Goal: Navigation & Orientation: Find specific page/section

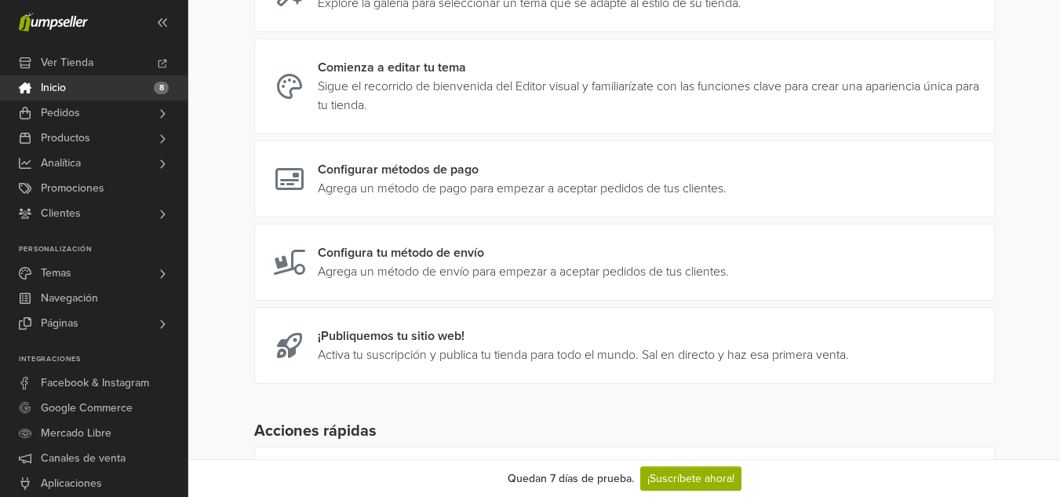
scroll to position [558, 0]
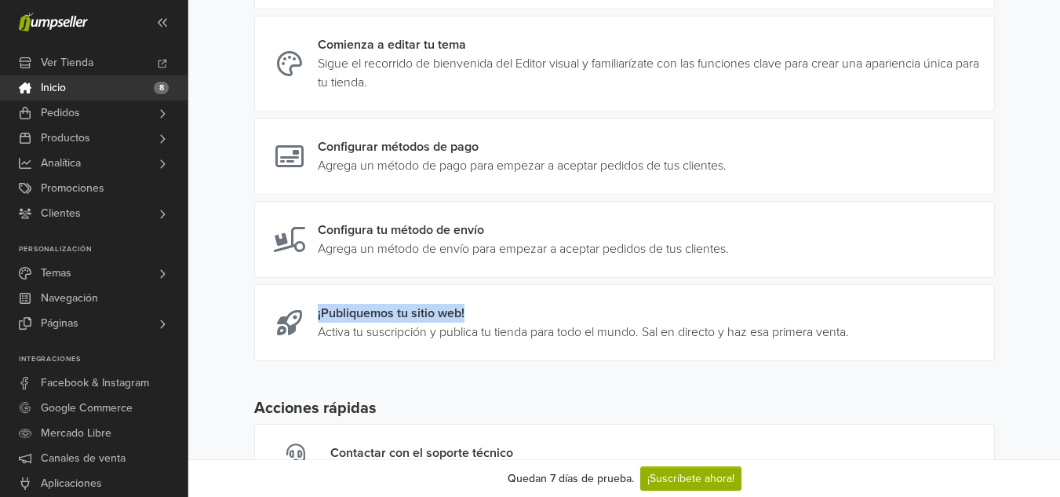
drag, startPoint x: 1060, startPoint y: 292, endPoint x: 1061, endPoint y: 332, distance: 40.1
click at [1060, 332] on html "Ver Tienda Inicio 8 Pedidos Todas las Órdenes Abandonados Despachos" at bounding box center [530, 3] width 1060 height 1122
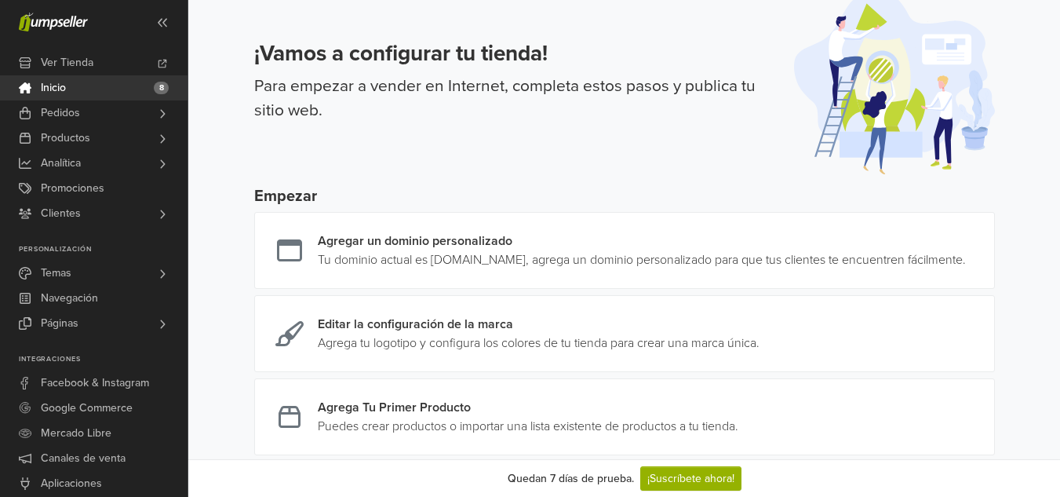
scroll to position [21, 0]
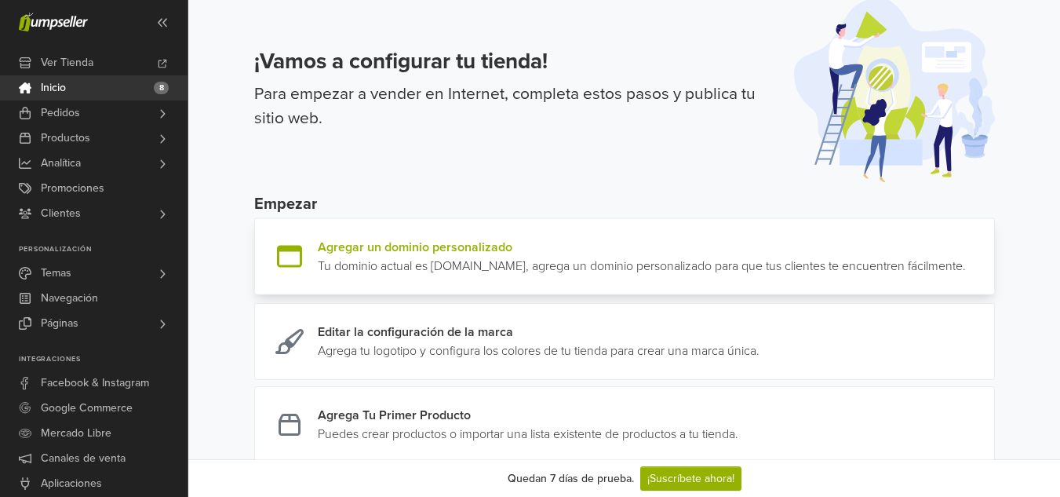
click at [966, 272] on link at bounding box center [966, 257] width 0 height 38
click at [156, 22] on icon at bounding box center [162, 22] width 13 height 13
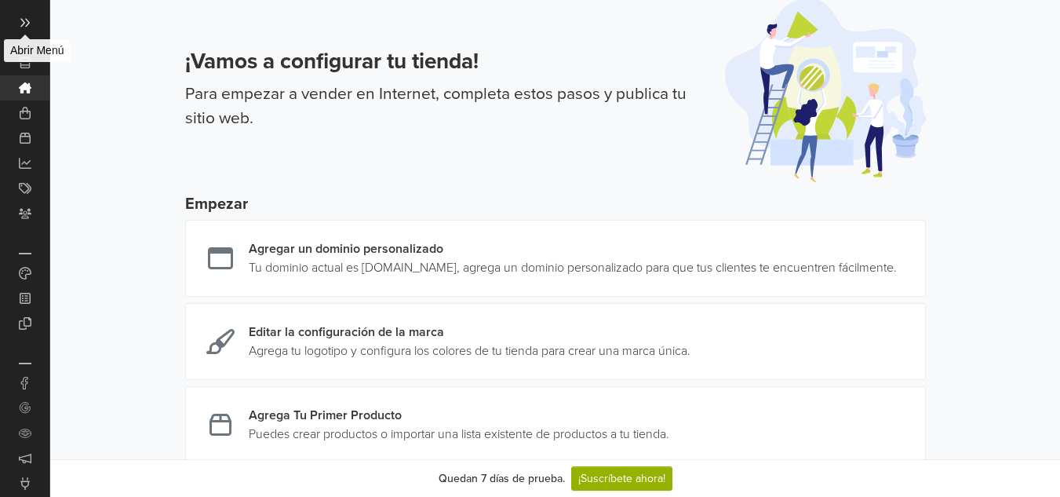
click at [27, 28] on icon at bounding box center [25, 22] width 13 height 13
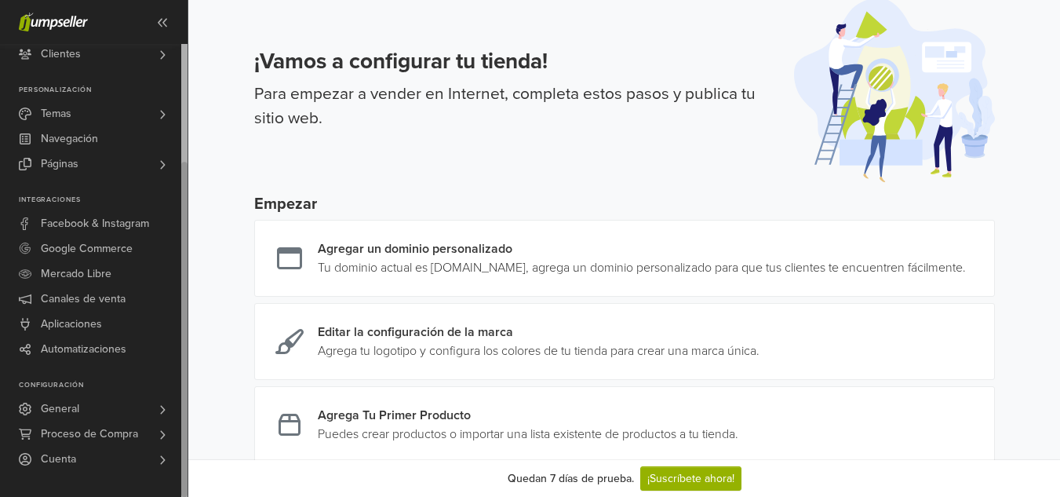
drag, startPoint x: 184, startPoint y: 349, endPoint x: 177, endPoint y: 499, distance: 150.1
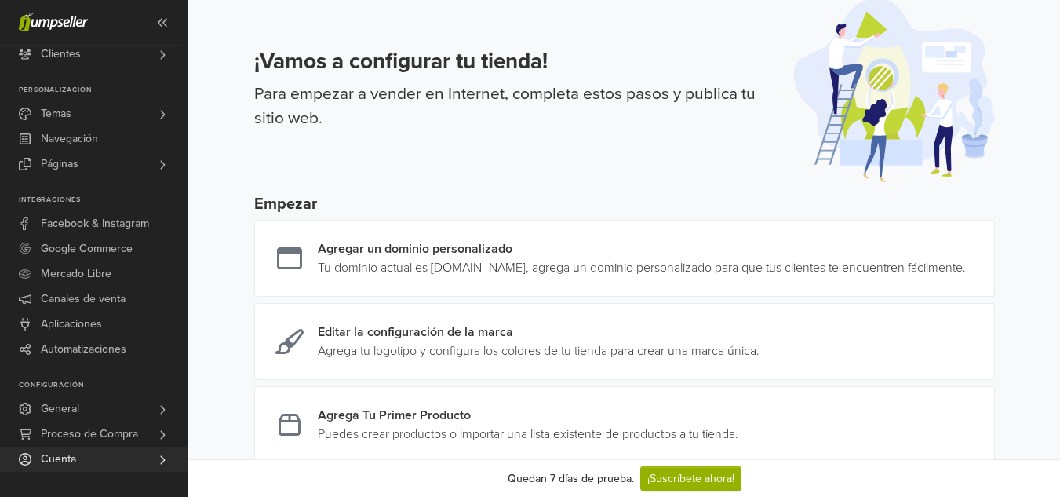
click at [124, 458] on link "Cuenta" at bounding box center [94, 459] width 188 height 25
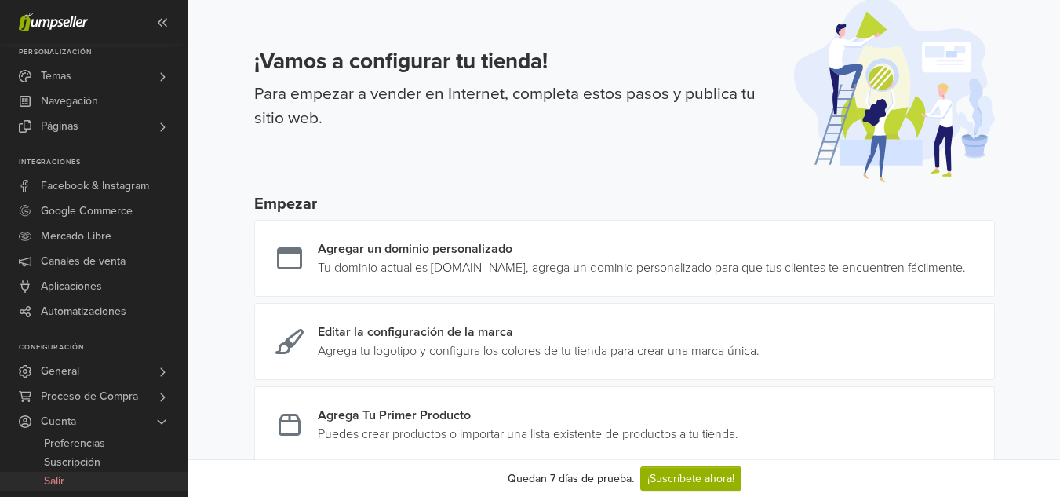
click at [52, 481] on span "Salir" at bounding box center [54, 481] width 20 height 19
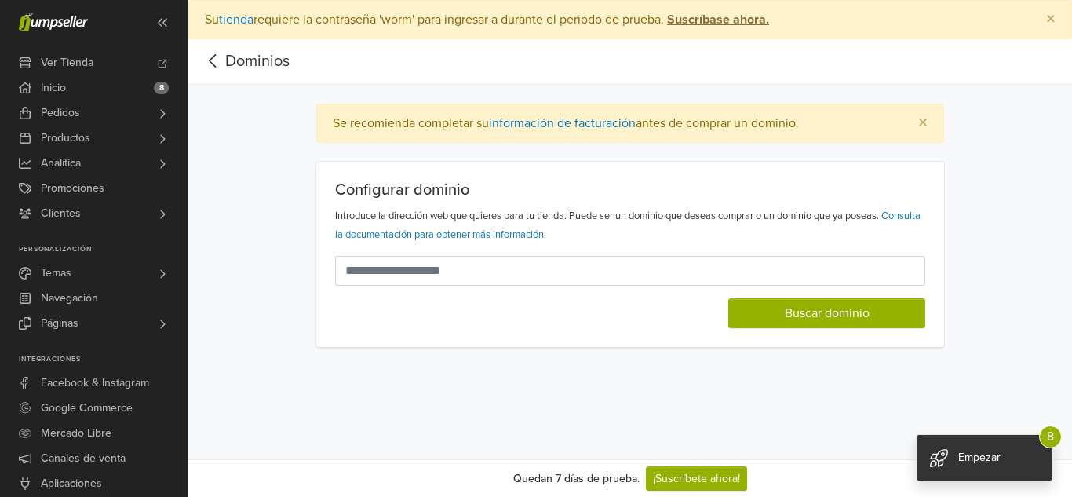
click at [210, 65] on icon at bounding box center [213, 61] width 24 height 20
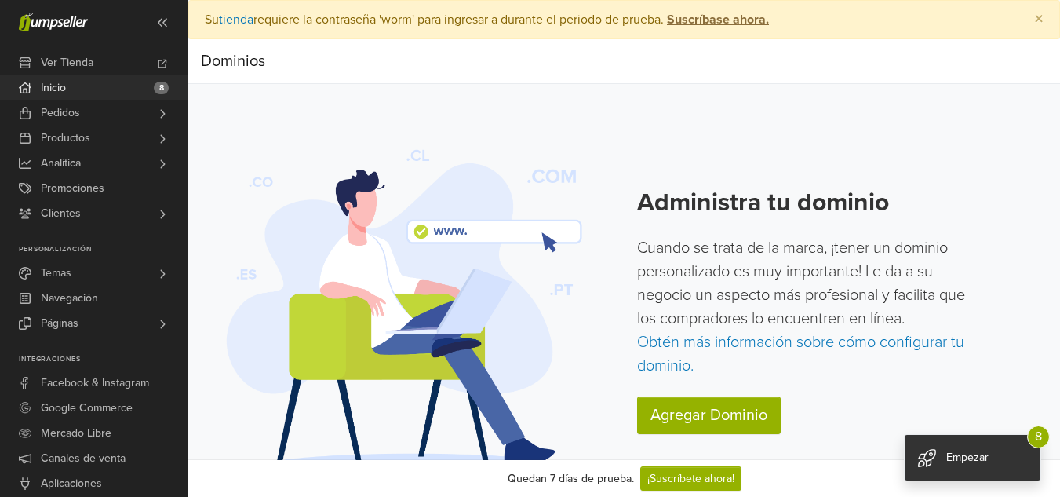
click at [64, 86] on span "Inicio" at bounding box center [53, 87] width 25 height 25
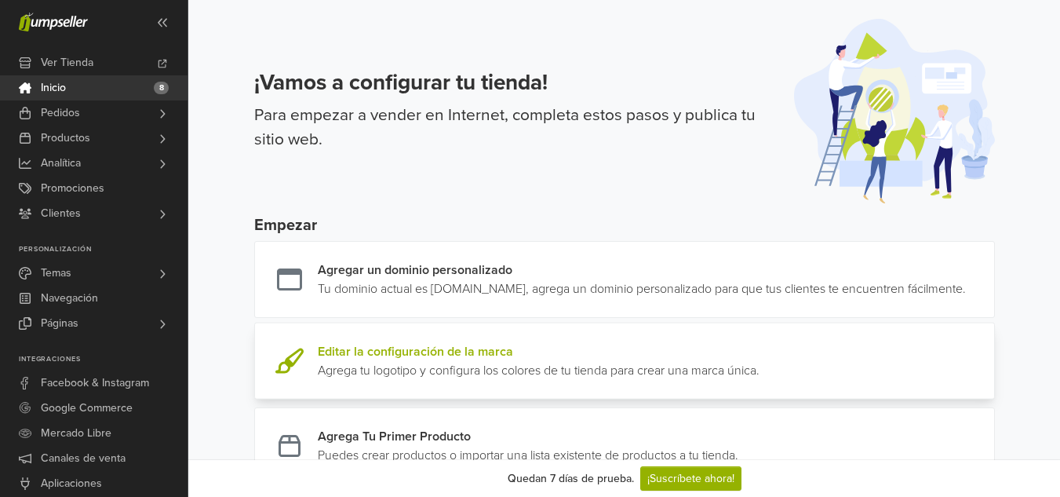
click at [760, 380] on link at bounding box center [760, 361] width 0 height 38
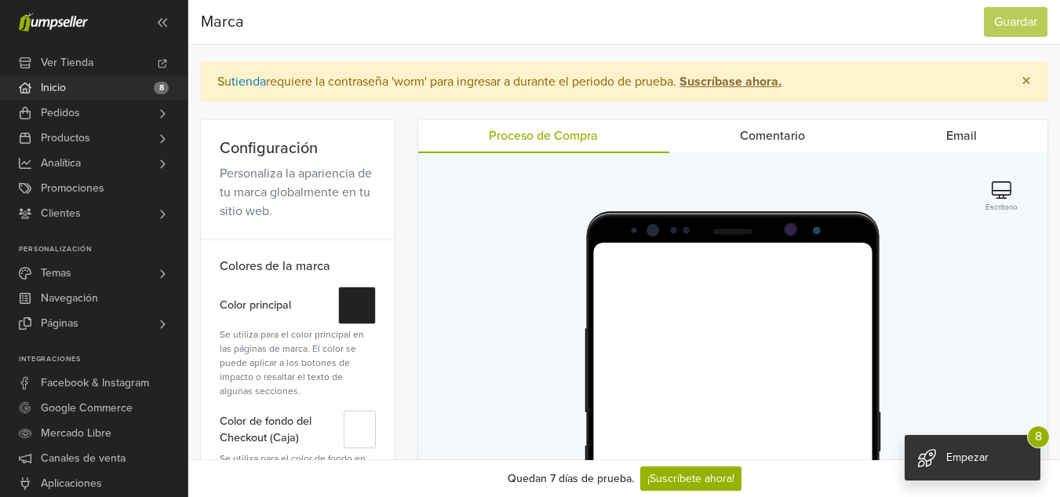
click at [107, 86] on link "Inicio 8" at bounding box center [94, 87] width 188 height 25
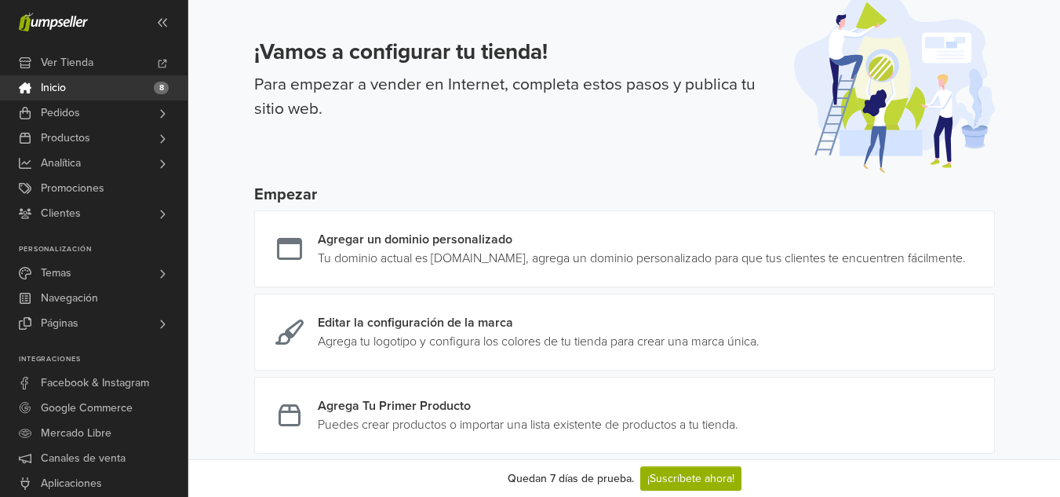
scroll to position [25, 0]
